Goal: Find specific page/section: Find specific page/section

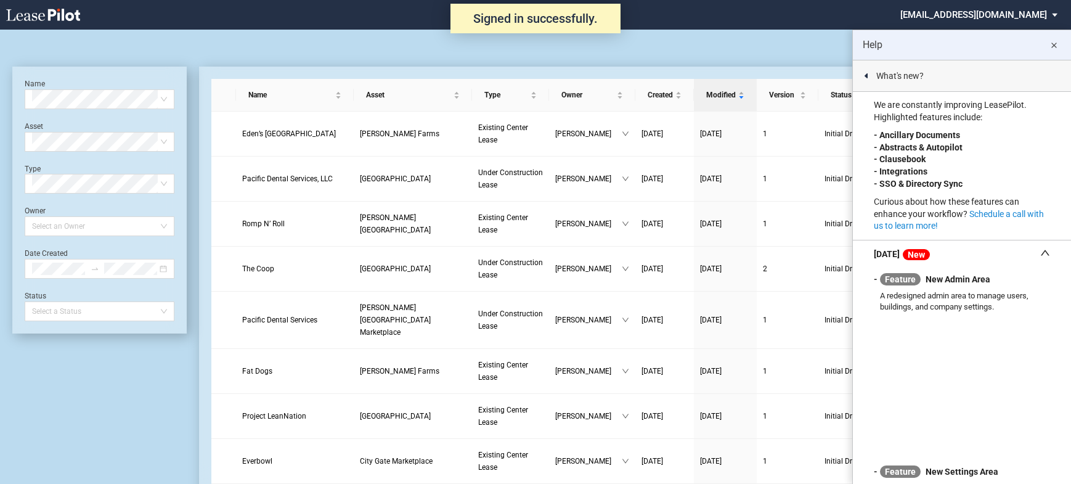
click at [1048, 44] on md-icon "close" at bounding box center [1053, 45] width 15 height 15
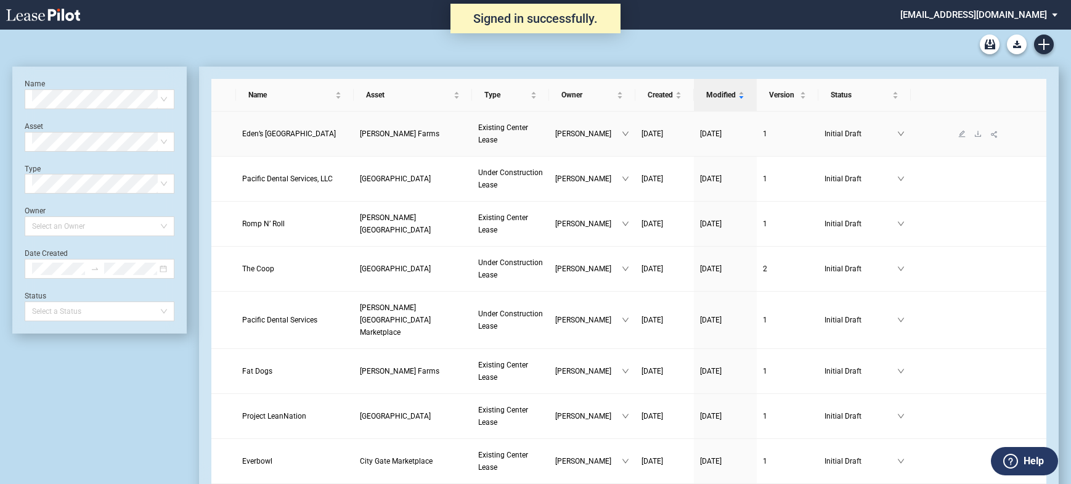
click at [314, 129] on span "Eden’s Echo Farmstead Country Store" at bounding box center [289, 133] width 94 height 9
